Goal: Check status: Check status

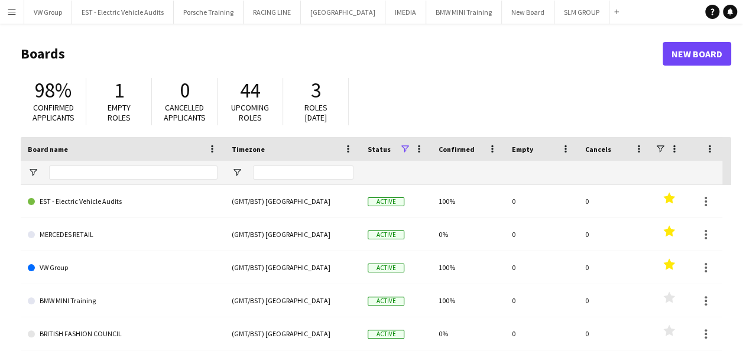
click at [12, 11] on app-icon "Menu" at bounding box center [11, 11] width 9 height 9
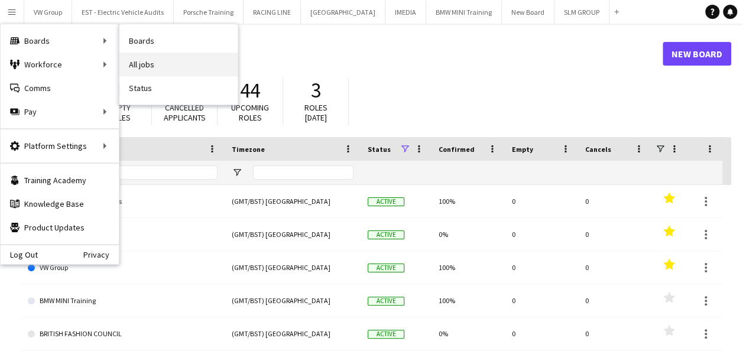
click at [149, 66] on link "All jobs" at bounding box center [178, 65] width 118 height 24
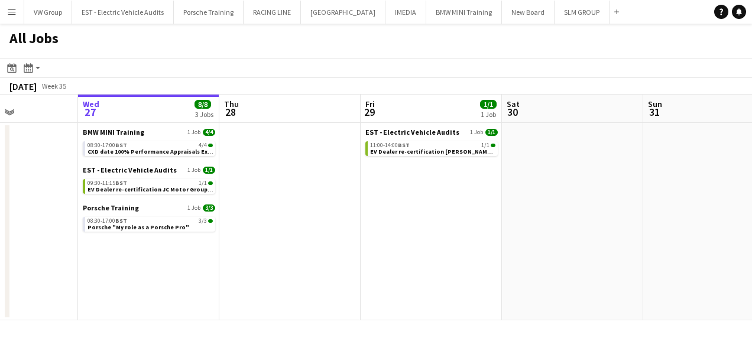
scroll to position [0, 348]
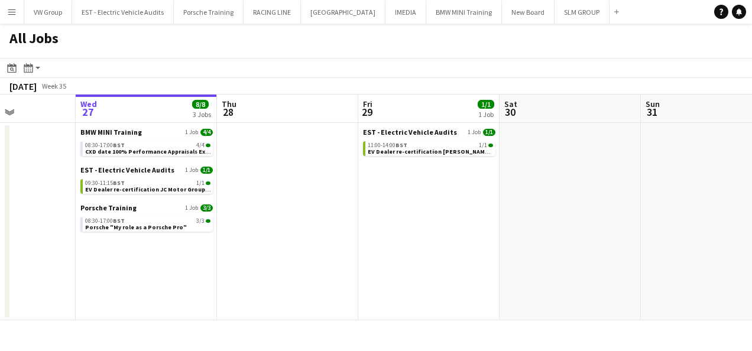
drag, startPoint x: 400, startPoint y: 249, endPoint x: 348, endPoint y: 248, distance: 51.4
click at [348, 248] on app-calendar-viewport "Sun 24 Mon 25 Tue 26 Wed 27 8/8 3 Jobs Thu 28 Fri 29 1/1 1 Job Sat 30 Sun 31 Mo…" at bounding box center [376, 208] width 752 height 226
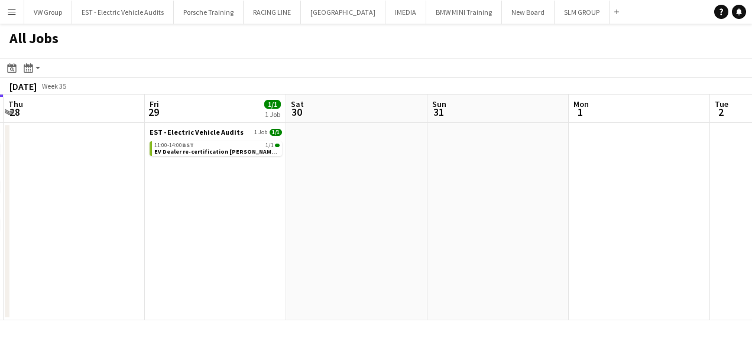
drag, startPoint x: 403, startPoint y: 245, endPoint x: 447, endPoint y: 233, distance: 45.9
click at [285, 253] on app-calendar-viewport "Sun 24 Mon 25 Tue 26 Wed 27 8/8 3 Jobs Thu 28 Fri 29 1/1 1 Job Sat 30 Sun 31 Mo…" at bounding box center [376, 208] width 752 height 226
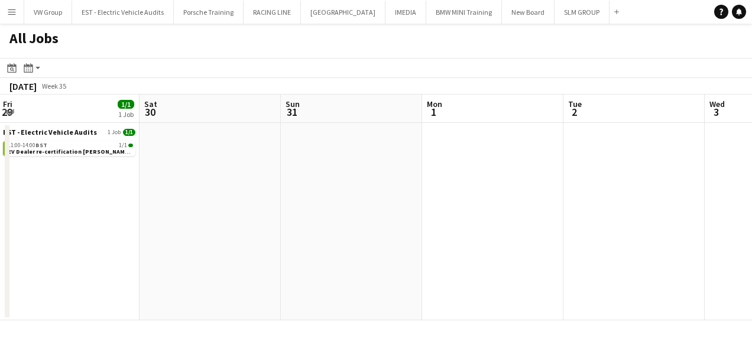
drag, startPoint x: 371, startPoint y: 225, endPoint x: 409, endPoint y: 221, distance: 38.0
click at [312, 236] on app-calendar-viewport "Tue 26 Wed 27 8/8 3 Jobs Thu 28 Fri 29 1/1 1 Job Sat 30 Sun 31 Mon 1 Tue 2 Wed …" at bounding box center [376, 208] width 752 height 226
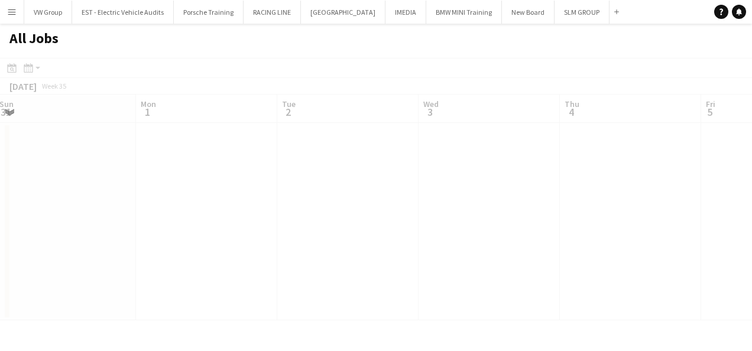
drag, startPoint x: 401, startPoint y: 229, endPoint x: 351, endPoint y: 229, distance: 50.8
click at [351, 229] on app-all-jobs "All Jobs Date picker [DATE] [DATE] [DATE] M [DATE] T [DATE] W [DATE] T [DATE] F…" at bounding box center [376, 172] width 752 height 297
click at [356, 236] on app-calendar-viewport "Thu 28 Fri 29 1/1 1 Job Sat 30 Sun 31 Mon 1 Tue 2 Wed 3 Thu 4 Fri 5 Sat 6 Sun 7…" at bounding box center [376, 208] width 752 height 226
drag, startPoint x: 427, startPoint y: 226, endPoint x: 352, endPoint y: 248, distance: 78.2
click at [361, 245] on app-calendar-viewport "Thu 28 Fri 29 1/1 1 Job Sat 30 Sun 31 Mon 1 Tue 2 Wed 3 Thu 4 Fri 5 Sat 6 Sun 7…" at bounding box center [376, 208] width 752 height 226
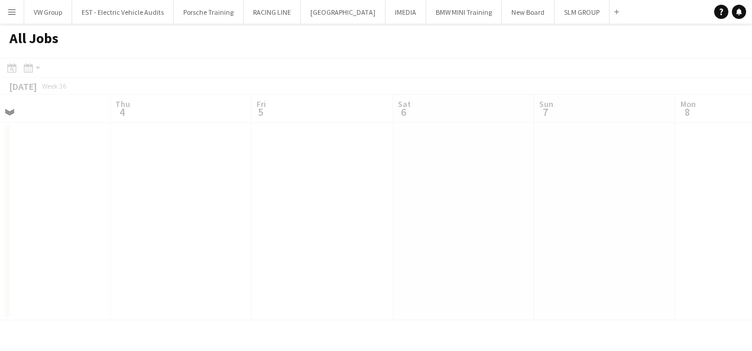
drag, startPoint x: 484, startPoint y: 221, endPoint x: 403, endPoint y: 231, distance: 81.5
click at [405, 229] on app-all-jobs "All Jobs Date picker AUG 2025 AUG 2025 Monday M Tuesday T Wednesday W Thursday …" at bounding box center [376, 172] width 752 height 297
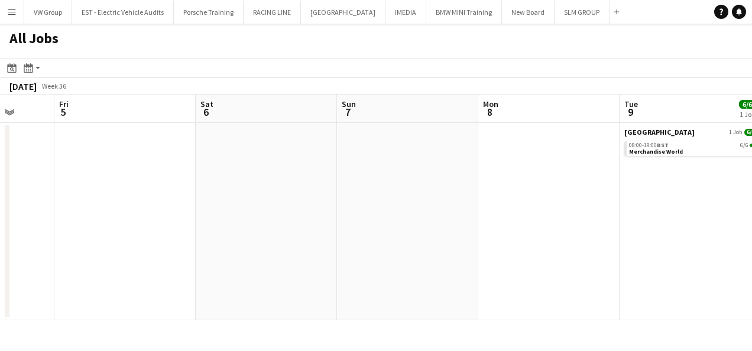
click at [459, 224] on app-calendar-viewport "Mon 1 Tue 2 Wed 3 Thu 4 Fri 5 Sat 6 Sun 7 Mon 8 Tue 9 6/6 1 Job Wed 10 10/10 1 …" at bounding box center [376, 208] width 752 height 226
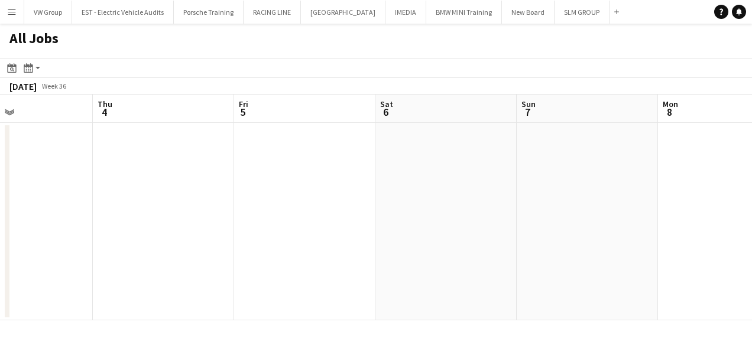
click at [456, 257] on app-calendar-viewport "Mon 1 Tue 2 Wed 3 Thu 4 Fri 5 Sat 6 Sun 7 Mon 8 Tue 9 6/6 1 Job Wed 10 10/10 1 …" at bounding box center [376, 208] width 752 height 226
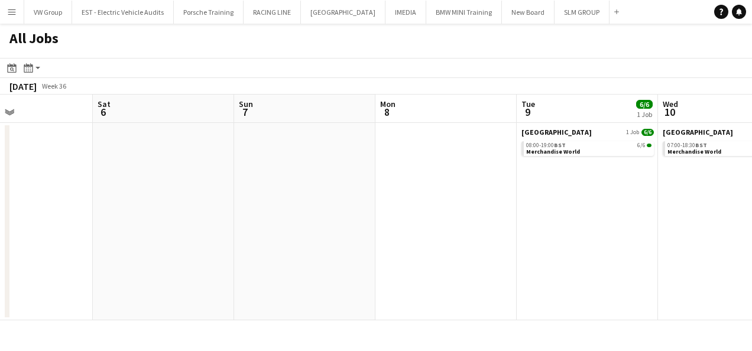
drag, startPoint x: 585, startPoint y: 225, endPoint x: 479, endPoint y: 259, distance: 111.8
click at [481, 258] on app-calendar-viewport "Wed 3 Thu 4 Fri 5 Sat 6 Sun 7 Mon 8 Tue 9 6/6 1 Job Wed 10 10/10 1 Job Thu 11 F…" at bounding box center [376, 208] width 752 height 226
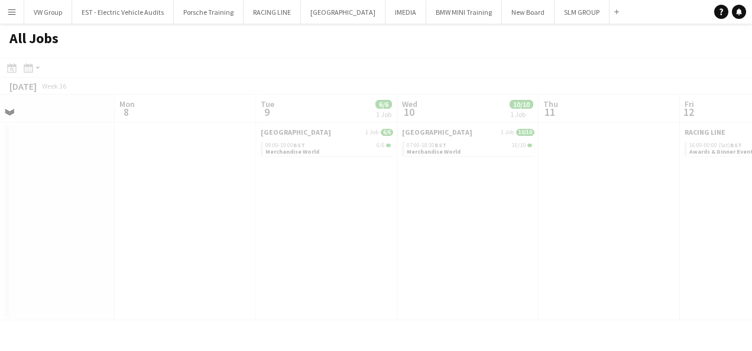
drag, startPoint x: 550, startPoint y: 241, endPoint x: 491, endPoint y: 255, distance: 60.9
click at [486, 258] on app-calendar-viewport "Fri 5 Sat 6 Sun 7 Mon 8 Tue 9 6/6 1 Job Wed 10 10/10 1 Job Thu 11 Fri 12 0/2 1 …" at bounding box center [376, 208] width 752 height 226
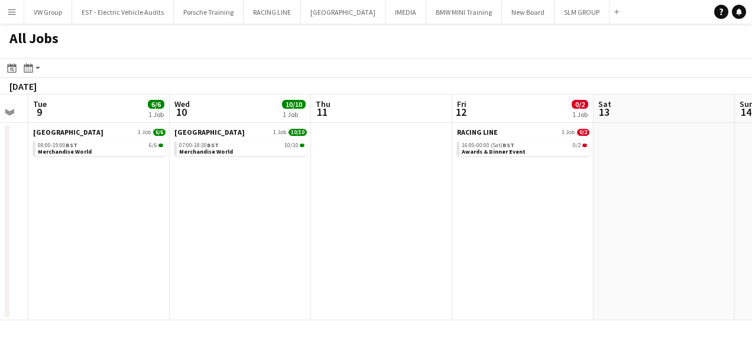
click at [480, 262] on app-calendar-viewport "Fri 5 Sat 6 Sun 7 Mon 8 Tue 9 6/6 1 Job Wed 10 10/10 1 Job Thu 11 Fri 12 0/2 1 …" at bounding box center [376, 208] width 752 height 226
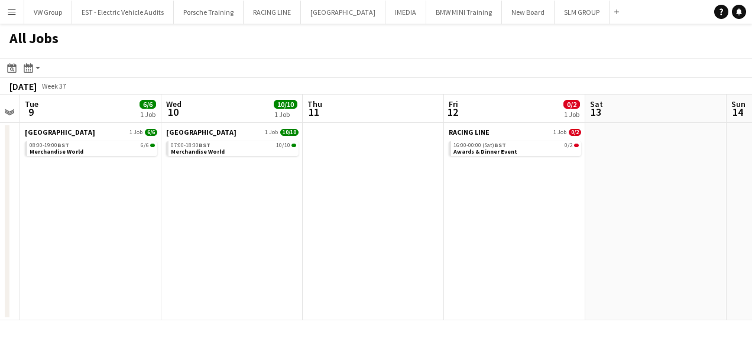
scroll to position [0, 364]
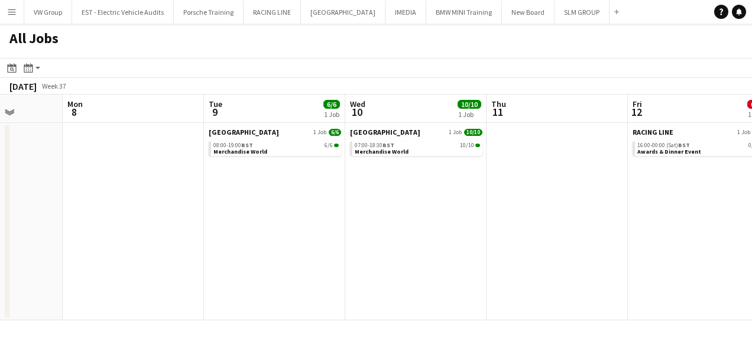
drag, startPoint x: 579, startPoint y: 226, endPoint x: 513, endPoint y: 248, distance: 69.9
click at [513, 249] on app-calendar-viewport "Fri 5 Sat 6 Sun 7 Mon 8 Tue 9 6/6 1 Job Wed 10 10/10 1 Job Thu 11 Fri 12 0/2 1 …" at bounding box center [376, 208] width 752 height 226
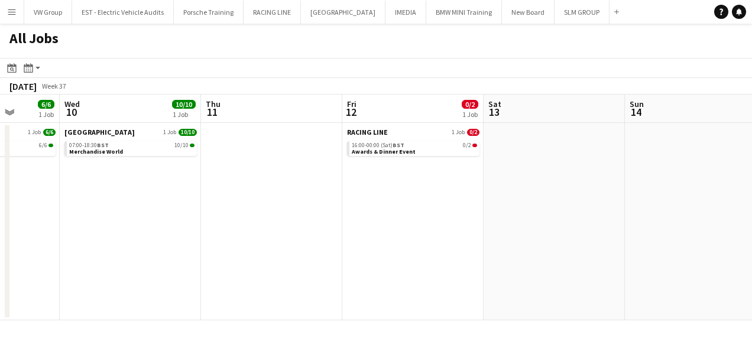
click at [513, 246] on app-date-cell at bounding box center [553, 221] width 141 height 197
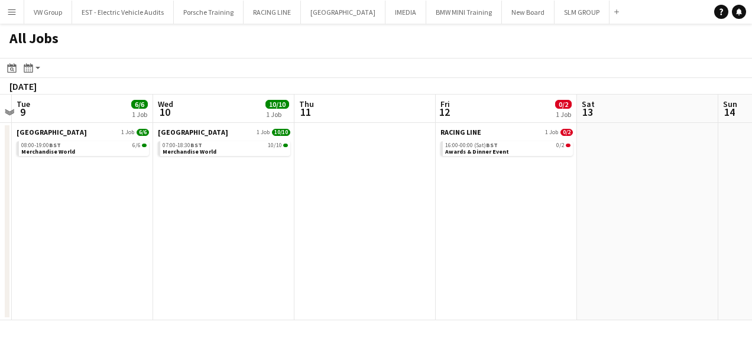
drag, startPoint x: 403, startPoint y: 245, endPoint x: 618, endPoint y: 208, distance: 218.8
click at [618, 208] on app-calendar-viewport "Sun 7 Mon 8 Tue 9 6/6 1 Job Wed 10 10/10 1 Job Thu 11 Fri 12 0/2 1 Job Sat 13 S…" at bounding box center [376, 208] width 752 height 226
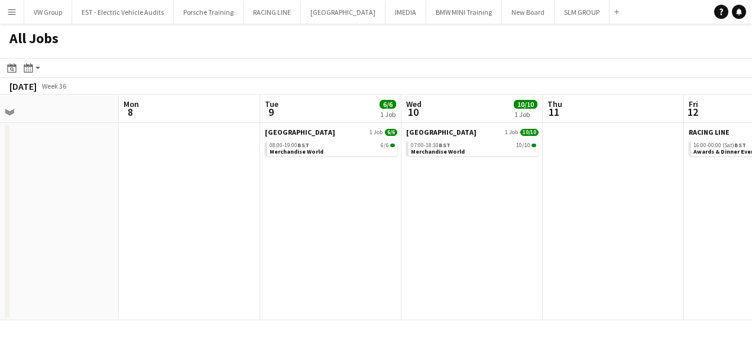
drag, startPoint x: 433, startPoint y: 226, endPoint x: 629, endPoint y: 193, distance: 198.9
click at [631, 193] on app-calendar-viewport "Fri 5 Sat 6 Sun 7 Mon 8 Tue 9 6/6 1 Job Wed 10 10/10 1 Job Thu 11 Fri 12 0/2 1 …" at bounding box center [376, 208] width 752 height 226
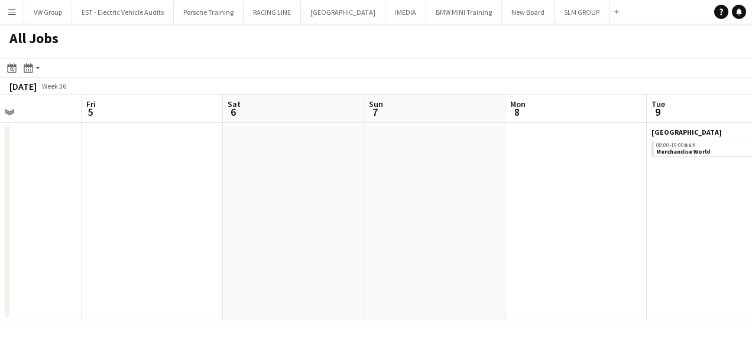
drag, startPoint x: 523, startPoint y: 207, endPoint x: 622, endPoint y: 199, distance: 99.1
click at [631, 197] on app-calendar-viewport "Tue 2 Wed 3 Thu 4 Fri 5 Sat 6 Sun 7 Mon 8 Tue 9 6/6 1 Job Wed 10 10/10 1 Job Th…" at bounding box center [376, 208] width 752 height 226
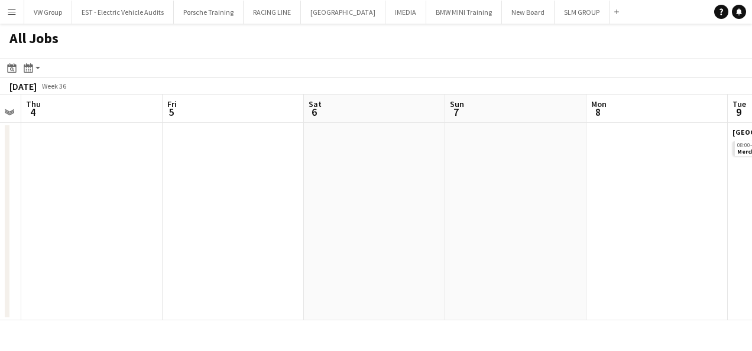
drag, startPoint x: 615, startPoint y: 197, endPoint x: 647, endPoint y: 196, distance: 31.9
click at [630, 196] on app-calendar-viewport "Tue 2 Wed 3 Thu 4 Fri 5 Sat 6 Sun 7 Mon 8 Tue 9 6/6 1 Job Wed 10 10/10 1 Job Th…" at bounding box center [376, 208] width 752 height 226
drag, startPoint x: 384, startPoint y: 259, endPoint x: 596, endPoint y: 197, distance: 220.3
click at [576, 200] on app-calendar-viewport "Mon 1 Tue 2 Wed 3 Thu 4 Fri 5 Sat 6 Sun 7 Mon 8 Tue 9 6/6 1 Job Wed 10 10/10 1 …" at bounding box center [376, 208] width 752 height 226
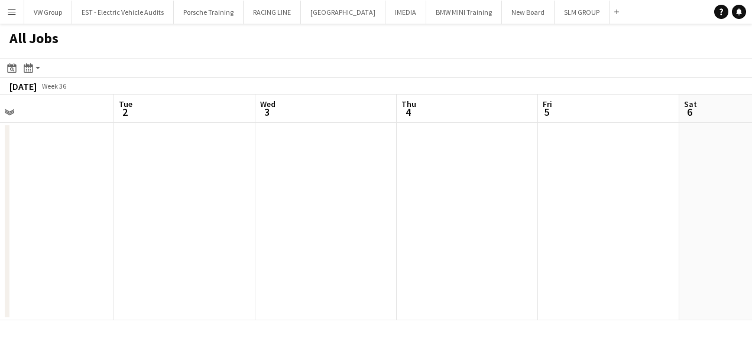
drag, startPoint x: 394, startPoint y: 251, endPoint x: 508, endPoint y: 210, distance: 121.1
click at [473, 217] on app-calendar-viewport "Sat 30 Sun 31 Mon 1 Tue 2 Wed 3 Thu 4 Fri 5 Sat 6 Sun 7 Mon 8 Tue 9 6/6 1 Job S…" at bounding box center [376, 208] width 752 height 226
drag, startPoint x: 524, startPoint y: 226, endPoint x: 493, endPoint y: 225, distance: 30.8
click at [592, 216] on app-calendar-viewport "Fri 29 1/1 1 Job Sat 30 Sun 31 Mon 1 Tue 2 Wed 3 Thu 4 Fri 5 Sat 6 Sun 7 Mon 8 …" at bounding box center [376, 208] width 752 height 226
drag, startPoint x: 568, startPoint y: 215, endPoint x: 402, endPoint y: 235, distance: 167.3
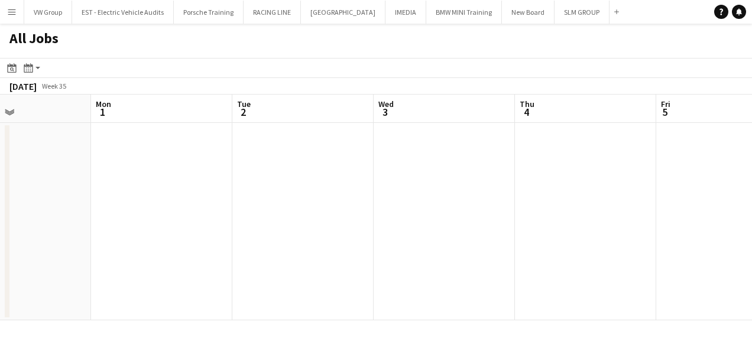
click at [392, 239] on app-calendar-viewport "Thu 28 Fri 29 1/1 1 Job Sat 30 Sun 31 Mon 1 Tue 2 Wed 3 Thu 4 Fri 5 Sat 6 Sun 7…" at bounding box center [376, 208] width 752 height 226
drag, startPoint x: 431, startPoint y: 222, endPoint x: 378, endPoint y: 238, distance: 55.4
click at [377, 238] on app-calendar-viewport "Thu 28 Fri 29 1/1 1 Job Sat 30 Sun 31 Mon 1 Tue 2 Wed 3 Thu 4 Fri 5 Sat 6 Sun 7…" at bounding box center [376, 208] width 752 height 226
drag, startPoint x: 388, startPoint y: 234, endPoint x: 570, endPoint y: 196, distance: 186.5
click at [388, 234] on app-calendar-viewport "Sat 30 Sun 31 Mon 1 Tue 2 Wed 3 Thu 4 Fri 5 Sat 6 Sun 7 Mon 8 Tue 9 6/6 1 Job S…" at bounding box center [376, 208] width 752 height 226
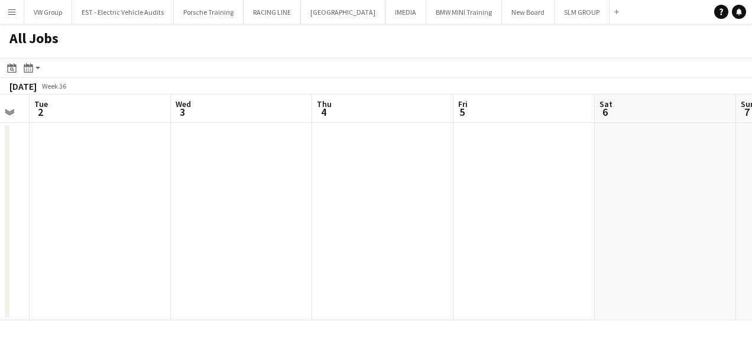
drag, startPoint x: 416, startPoint y: 219, endPoint x: 422, endPoint y: 218, distance: 6.6
click at [400, 221] on app-calendar-viewport "Sat 30 Sun 31 Mon 1 Tue 2 Wed 3 Thu 4 Fri 5 Sat 6 Sun 7 Mon 8 Tue 9 6/6 1 Job S…" at bounding box center [376, 208] width 752 height 226
drag, startPoint x: 473, startPoint y: 210, endPoint x: 376, endPoint y: 228, distance: 99.0
click at [376, 228] on app-calendar-viewport "Mon 1 Tue 2 Wed 3 Thu 4 Fri 5 Sat 6 Sun 7 Mon 8 Tue 9 6/6 1 Job Wed 10 10/10 1 …" at bounding box center [376, 208] width 752 height 226
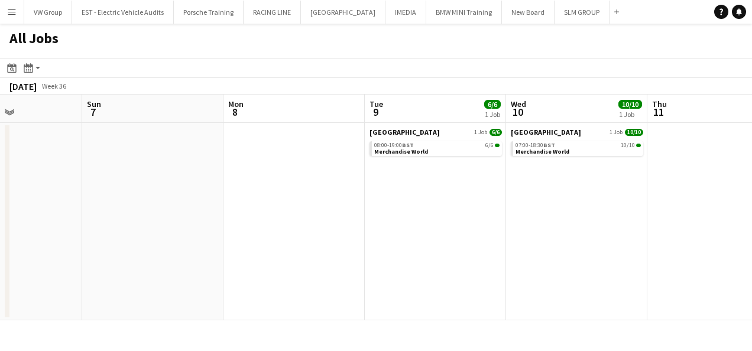
drag, startPoint x: 586, startPoint y: 207, endPoint x: 362, endPoint y: 248, distance: 227.7
click at [361, 248] on app-calendar-viewport "Wed 3 Thu 4 Fri 5 Sat 6 Sun 7 Mon 8 Tue 9 6/6 1 Job Wed 10 10/10 1 Job Thu 11 F…" at bounding box center [376, 208] width 752 height 226
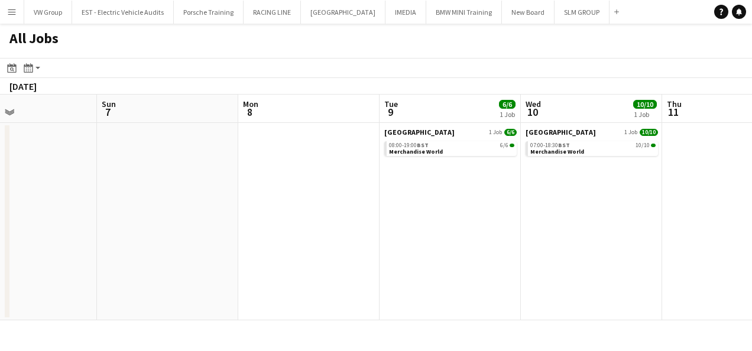
drag, startPoint x: 582, startPoint y: 206, endPoint x: 387, endPoint y: 222, distance: 195.7
click at [387, 222] on app-calendar-viewport "Wed 3 Thu 4 Fri 5 Sat 6 Sun 7 Mon 8 Tue 9 6/6 1 Job Wed 10 10/10 1 Job Thu 11 F…" at bounding box center [376, 208] width 752 height 226
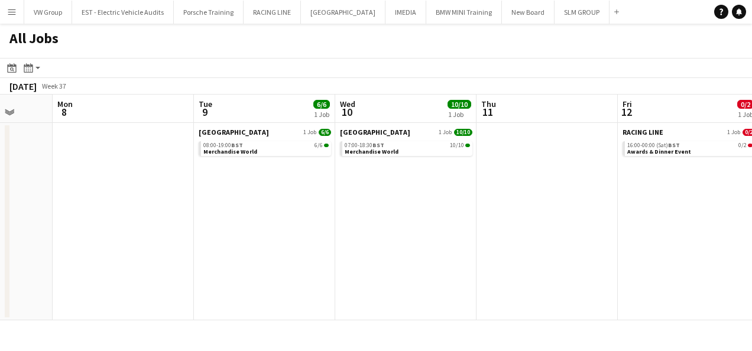
drag, startPoint x: 453, startPoint y: 221, endPoint x: 365, endPoint y: 238, distance: 89.0
click at [366, 238] on app-calendar-viewport "Fri 5 Sat 6 Sun 7 Mon 8 Tue 9 6/6 1 Job Wed 10 10/10 1 Job Thu 11 Fri 12 0/2 1 …" at bounding box center [376, 208] width 752 height 226
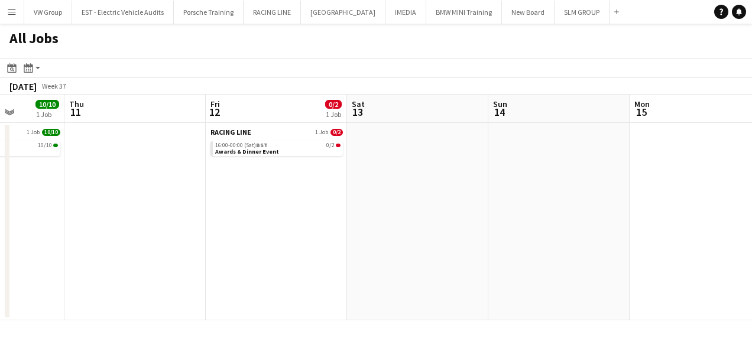
drag, startPoint x: 547, startPoint y: 212, endPoint x: 414, endPoint y: 233, distance: 134.7
click at [414, 233] on app-calendar-viewport "Sun 7 Mon 8 Tue 9 6/6 1 Job Wed 10 10/10 1 Job Thu 11 Fri 12 0/2 1 Job Sat 13 S…" at bounding box center [376, 208] width 752 height 226
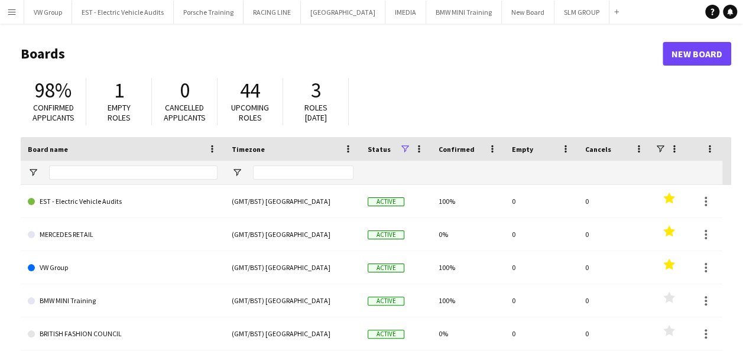
click at [12, 12] on app-icon "Menu" at bounding box center [11, 11] width 9 height 9
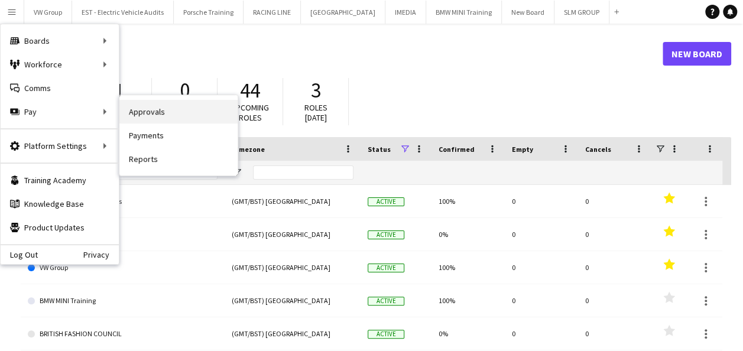
click at [144, 109] on link "Approvals" at bounding box center [178, 112] width 118 height 24
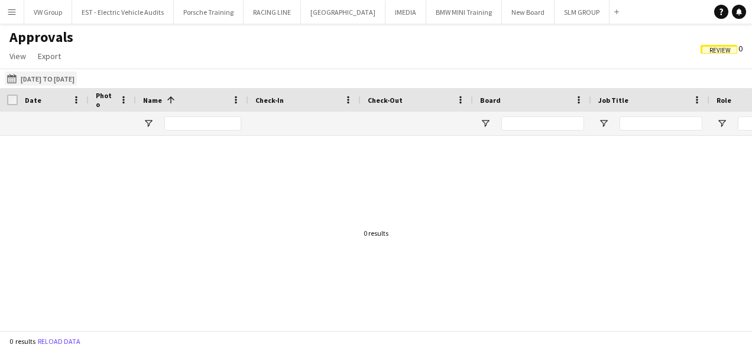
click at [76, 76] on button "[DATE] to [DATE] [DATE] to [DATE]" at bounding box center [41, 79] width 72 height 14
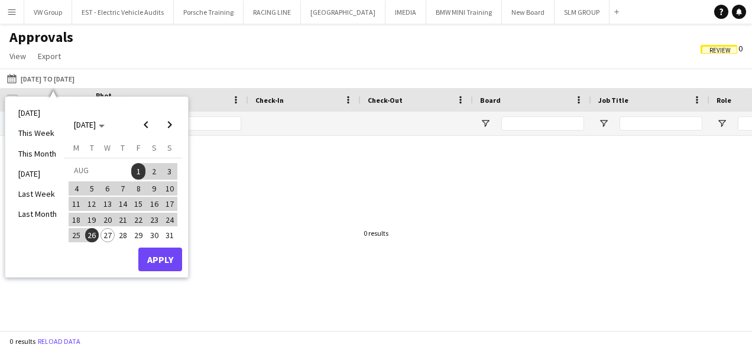
click at [137, 173] on span "1" at bounding box center [138, 171] width 14 height 17
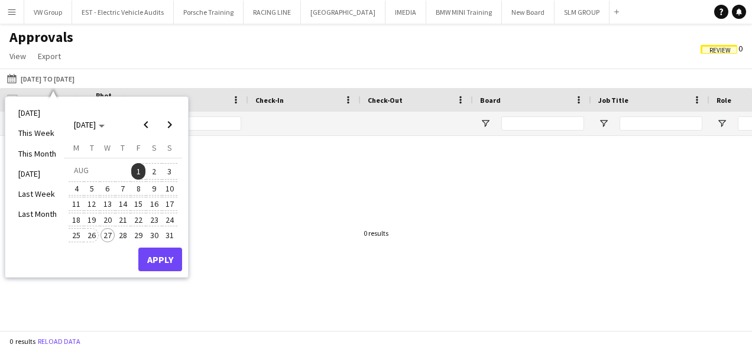
click at [95, 234] on span "26" at bounding box center [92, 235] width 14 height 14
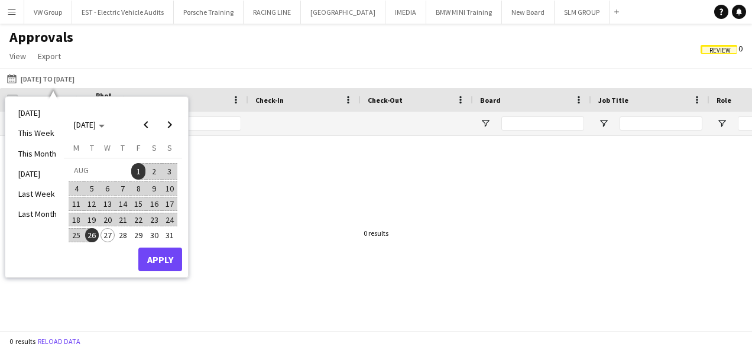
click at [138, 170] on span "1" at bounding box center [138, 171] width 14 height 17
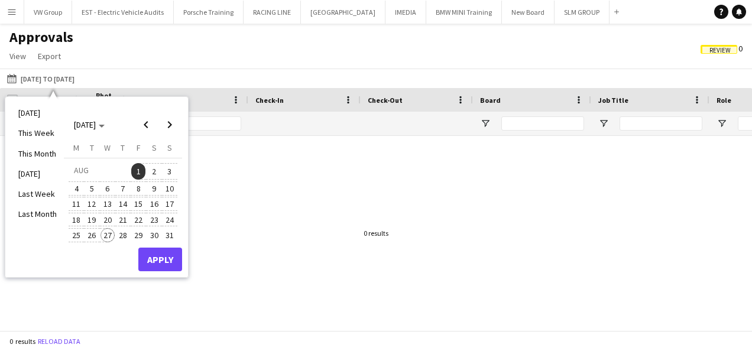
click at [109, 235] on span "27" at bounding box center [107, 235] width 14 height 14
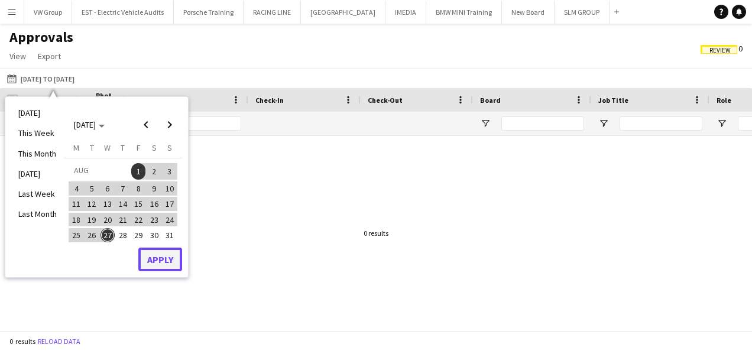
click at [159, 264] on button "Apply" at bounding box center [160, 260] width 44 height 24
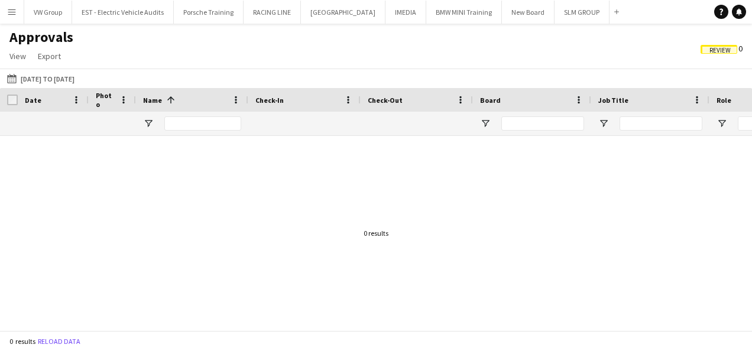
click at [717, 52] on span "Review" at bounding box center [719, 51] width 21 height 8
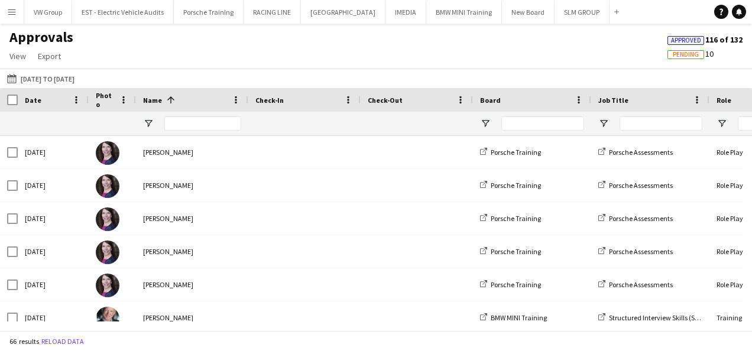
click at [687, 54] on span "Pending" at bounding box center [686, 55] width 26 height 8
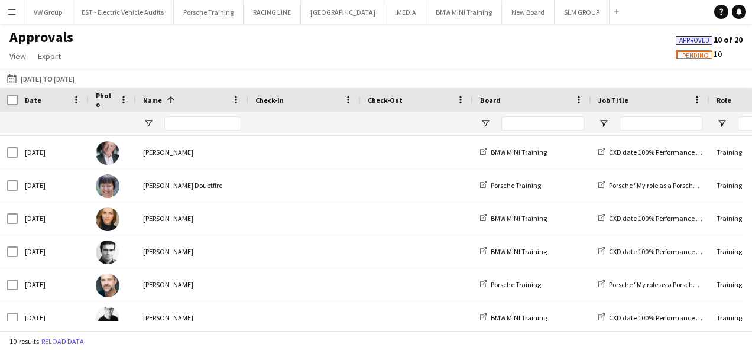
click at [12, 11] on app-icon "Menu" at bounding box center [11, 11] width 9 height 9
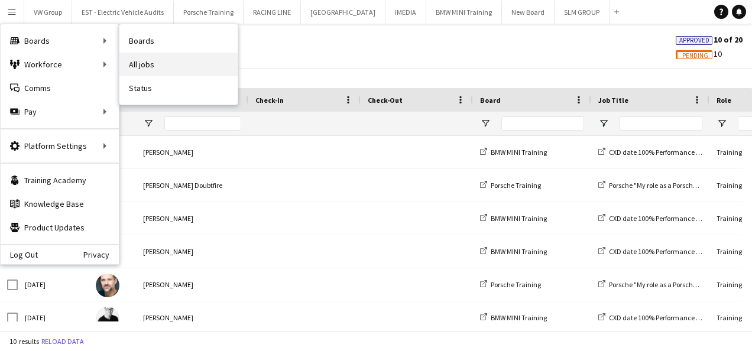
click at [138, 65] on link "All jobs" at bounding box center [178, 65] width 118 height 24
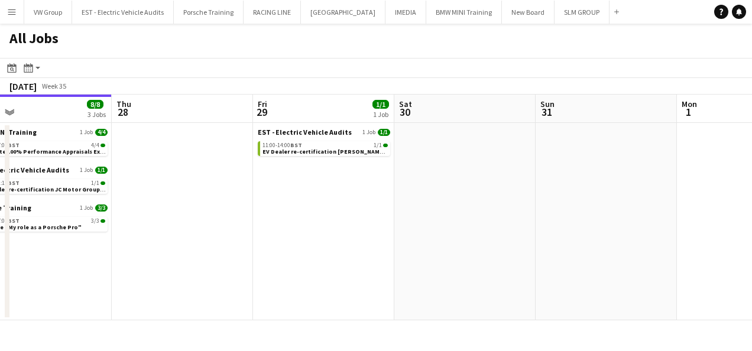
drag, startPoint x: 442, startPoint y: 249, endPoint x: 435, endPoint y: 241, distance: 10.1
click at [352, 260] on app-calendar-viewport "Sun 24 Mon 25 Tue 26 Wed 27 8/8 3 Jobs Thu 28 Fri 29 1/1 1 Job Sat 30 Sun 31 Mo…" at bounding box center [376, 208] width 752 height 226
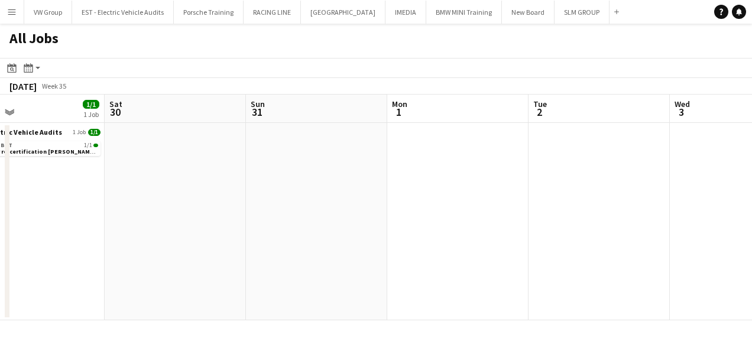
click at [289, 257] on app-calendar-viewport "Tue 26 Wed 27 8/8 3 Jobs Thu 28 Fri 29 1/1 1 Job Sat 30 Sun 31 Mon 1 Tue 2 Wed …" at bounding box center [376, 208] width 752 height 226
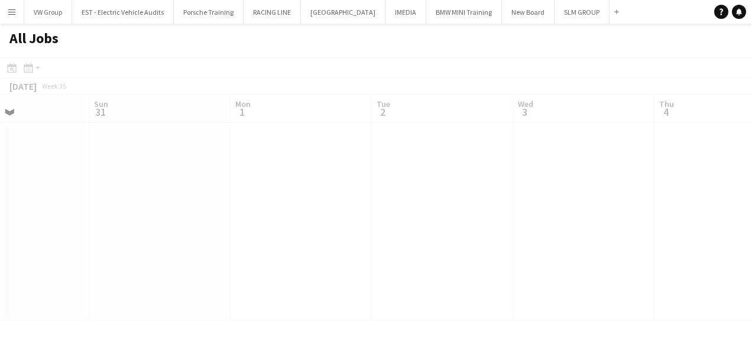
drag, startPoint x: 425, startPoint y: 258, endPoint x: 523, endPoint y: 247, distance: 98.1
click at [316, 272] on app-all-jobs "All Jobs Date picker [DATE] [DATE] [DATE] M [DATE] T [DATE] W [DATE] T [DATE] F…" at bounding box center [376, 172] width 752 height 297
click at [336, 268] on app-calendar-viewport "Thu 28 Fri 29 1/1 1 Job Sat 30 Sun 31 Mon 1 Tue 2 Wed 3 Thu 4 Fri 5 Sat 6 Sun 7…" at bounding box center [376, 208] width 752 height 226
drag, startPoint x: 473, startPoint y: 249, endPoint x: 481, endPoint y: 252, distance: 8.8
click at [363, 267] on app-calendar-viewport "Sat 30 Sun 31 Mon 1 Tue 2 Wed 3 Thu 4 Fri 5 Sat 6 Sun 7 Mon 8 Tue 9 6/6 1 Job S…" at bounding box center [376, 208] width 752 height 226
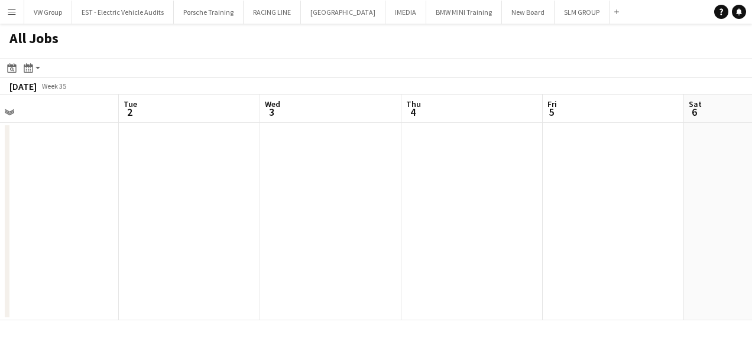
drag, startPoint x: 584, startPoint y: 254, endPoint x: 389, endPoint y: 263, distance: 195.3
click at [388, 263] on app-calendar-viewport "Sat 30 Sun 31 Mon 1 Tue 2 Wed 3 Thu 4 Fri 5 Sat 6 Sun 7 Mon 8 Tue 9 6/6 1 Job S…" at bounding box center [376, 208] width 752 height 226
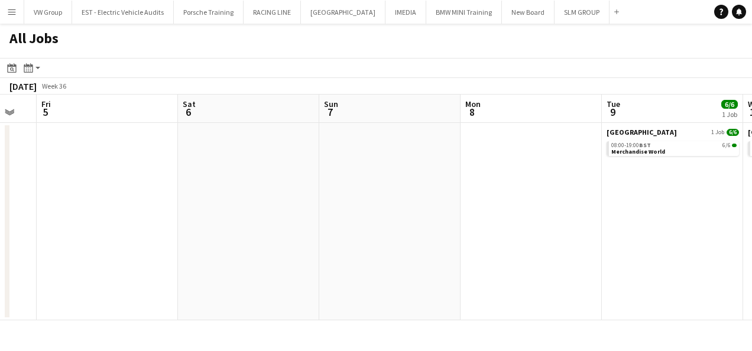
drag, startPoint x: 594, startPoint y: 231, endPoint x: 401, endPoint y: 229, distance: 193.3
click at [397, 229] on app-calendar-viewport "Mon 1 Tue 2 Wed 3 Thu 4 Fri 5 Sat 6 Sun 7 Mon 8 Tue 9 6/6 1 Job Wed 10 10/10 1 …" at bounding box center [376, 208] width 752 height 226
